Goal: Task Accomplishment & Management: Use online tool/utility

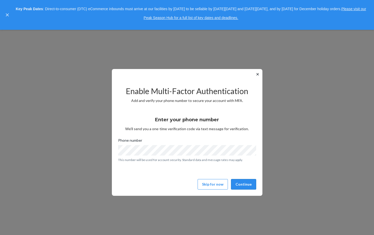
click at [243, 185] on button "Continue" at bounding box center [243, 184] width 25 height 10
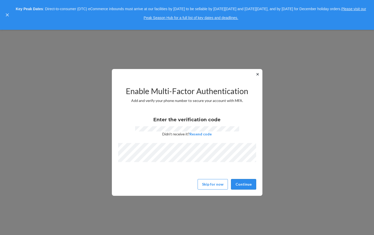
click at [246, 185] on button "Continue" at bounding box center [243, 184] width 25 height 10
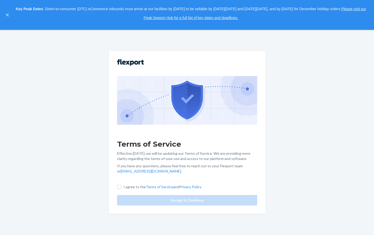
click at [133, 188] on p "I agree to the Terms of Service and Privacy Policy" at bounding box center [163, 187] width 78 height 5
click at [121, 188] on input "I agree to the Terms of Service and Privacy Policy" at bounding box center [119, 187] width 4 height 4
checkbox input "true"
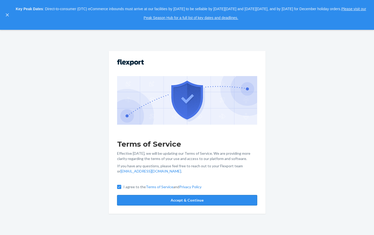
click at [159, 202] on button "Accept & Continue" at bounding box center [187, 200] width 140 height 10
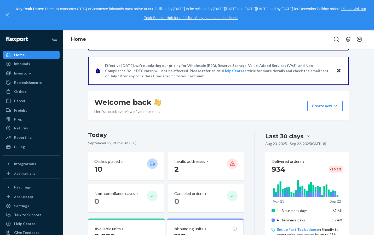
scroll to position [44, 0]
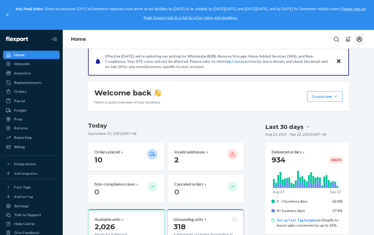
click at [360, 41] on icon "Open account menu" at bounding box center [360, 39] width 6 height 6
click at [20, 75] on div "Inventory" at bounding box center [22, 73] width 17 height 5
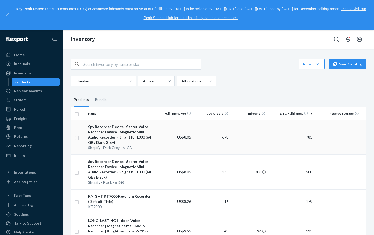
click at [123, 137] on div "Spy Recorder Device | Secret Voice Recorder Device | Magnetic Mini Audio Record…" at bounding box center [121, 134] width 66 height 21
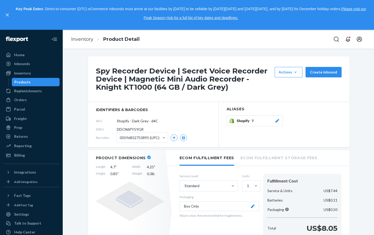
click at [136, 130] on span "DDCN6PY5YGR" at bounding box center [130, 129] width 27 height 5
copy span "DDCN6PY5YGR"
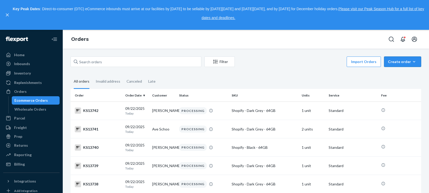
click at [405, 65] on button "Create order Ecommerce order Removal order" at bounding box center [402, 62] width 37 height 10
click at [395, 75] on span "Ecommerce order" at bounding box center [406, 75] width 32 height 4
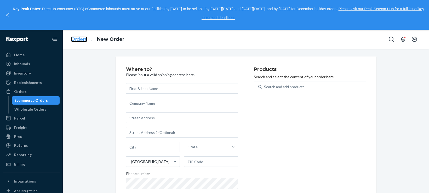
click at [77, 39] on link "Orders" at bounding box center [79, 39] width 16 height 6
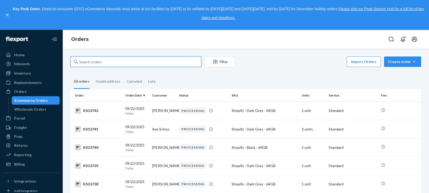
click at [124, 62] on input "text" at bounding box center [136, 62] width 131 height 10
paste input "BBY03-807083291865-A"
type input "BBY03-807083291865-A"
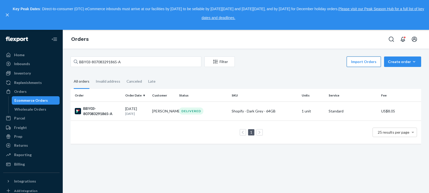
click at [357, 60] on button "Import Orders" at bounding box center [364, 62] width 34 height 10
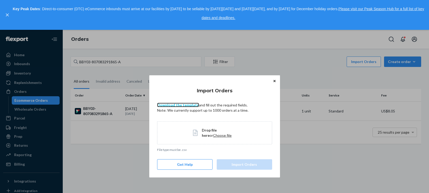
click at [188, 105] on link "Download the template" at bounding box center [178, 105] width 42 height 4
click at [214, 136] on span "Choose file" at bounding box center [222, 135] width 19 height 4
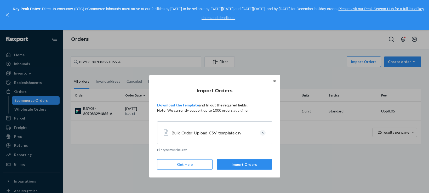
click at [233, 164] on button "Import Orders" at bounding box center [244, 164] width 55 height 10
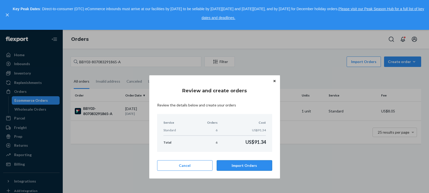
click at [244, 164] on button "Import Orders" at bounding box center [244, 165] width 55 height 10
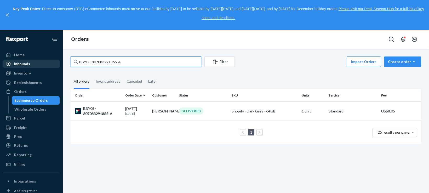
drag, startPoint x: 112, startPoint y: 61, endPoint x: 13, endPoint y: 61, distance: 98.4
click at [13, 61] on div "Home Inbounds Shipping Plans Problems Inventory Products Replenishments Orders …" at bounding box center [214, 111] width 429 height 163
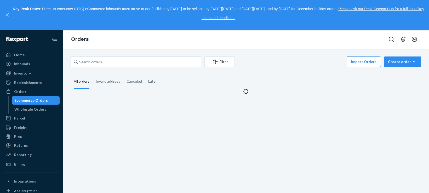
click at [310, 58] on div "Import Orders Create order Ecommerce order Removal order" at bounding box center [329, 63] width 183 height 12
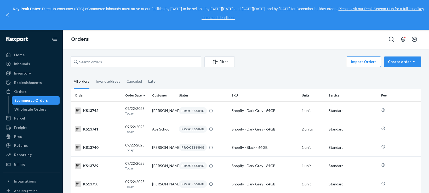
scroll to position [44, 0]
